Goal: Task Accomplishment & Management: Manage account settings

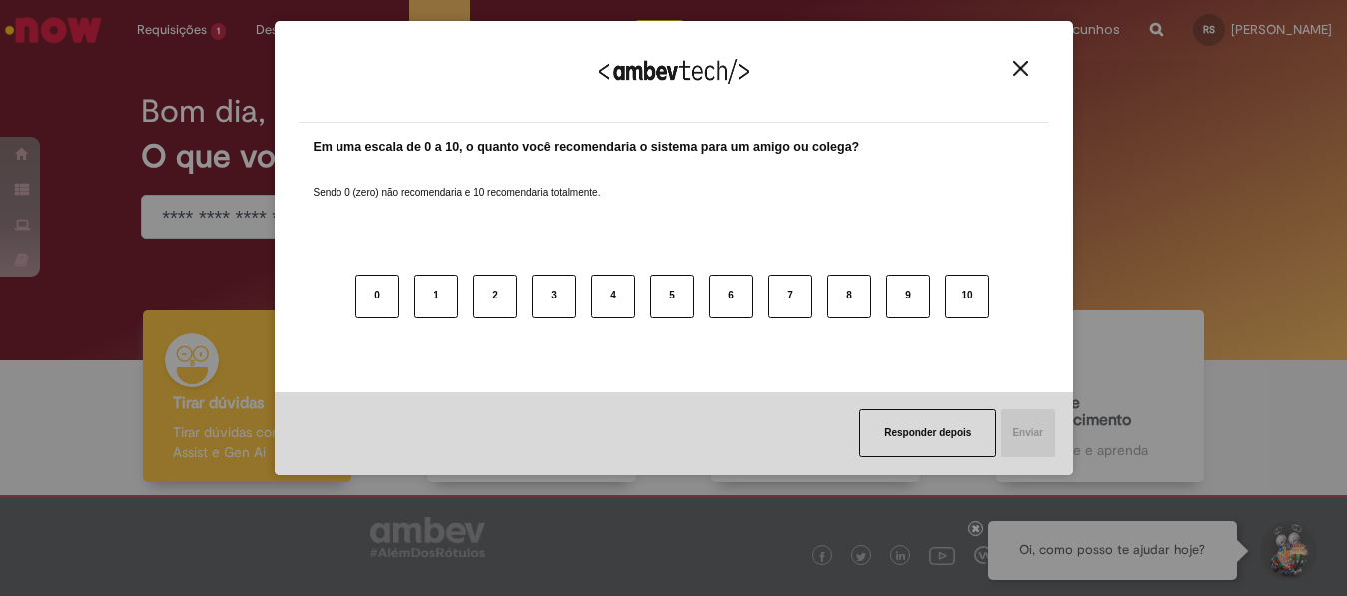
click at [1028, 78] on div "Agradecemos seu feedback!" at bounding box center [674, 84] width 751 height 78
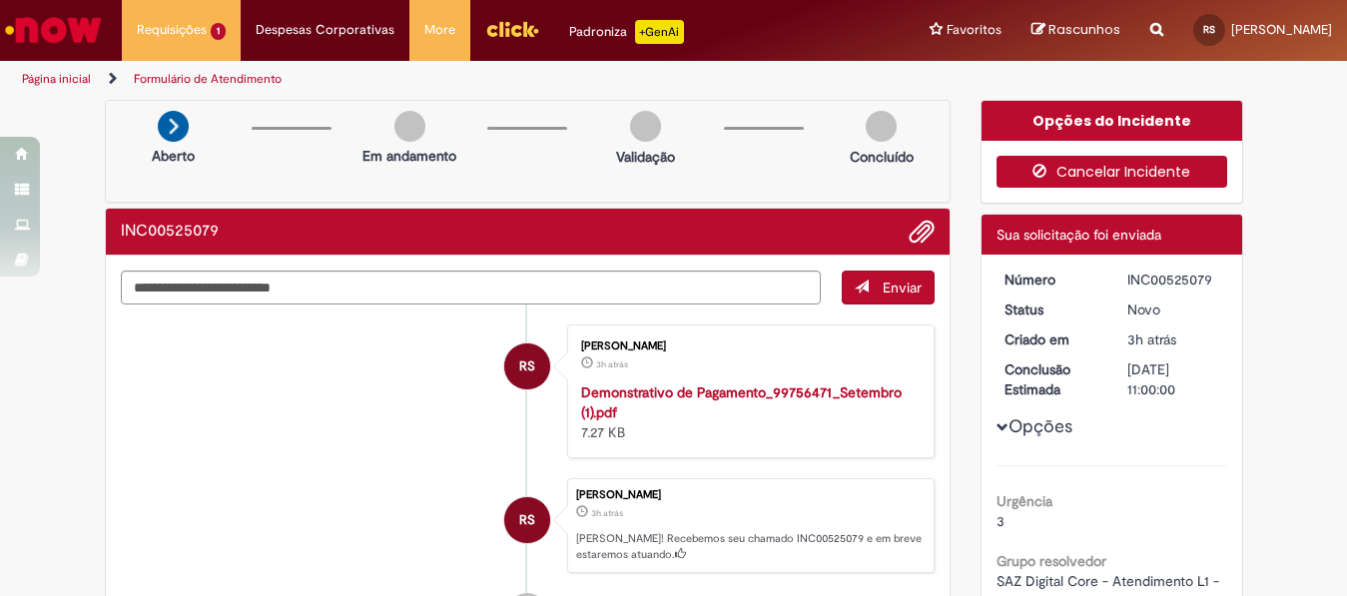
click at [1062, 171] on button "Cancelar Incidente" at bounding box center [1112, 172] width 231 height 32
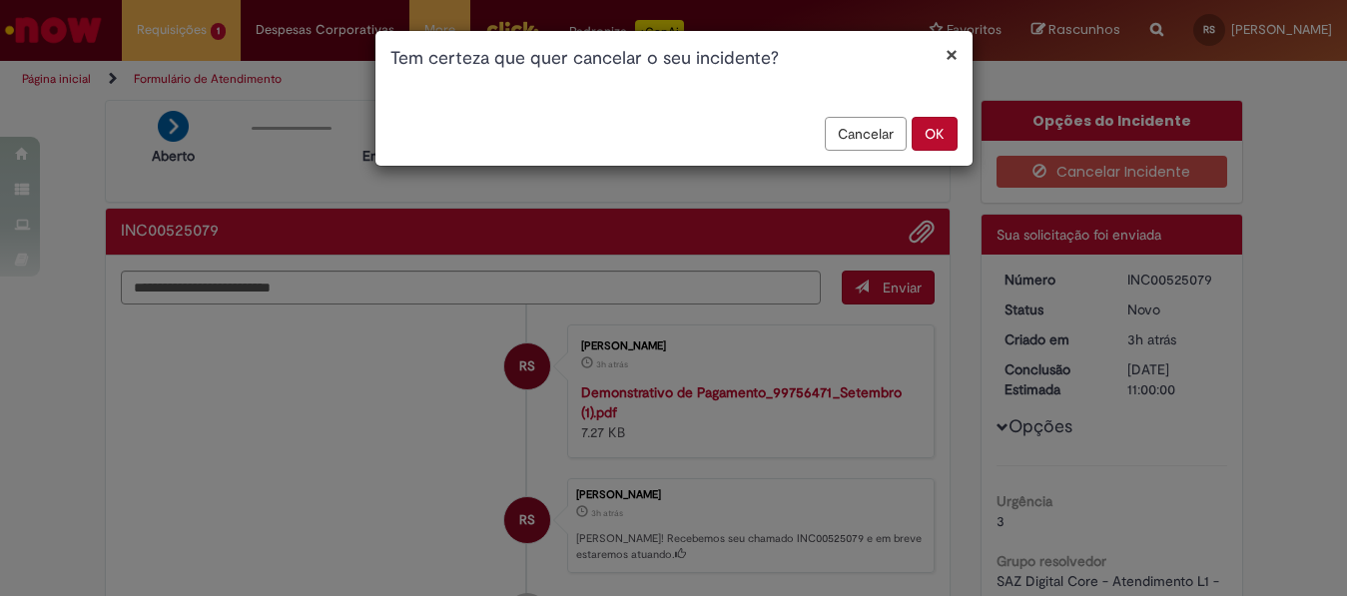
click at [923, 134] on button "OK" at bounding box center [935, 134] width 46 height 34
